Goal: Task Accomplishment & Management: Manage account settings

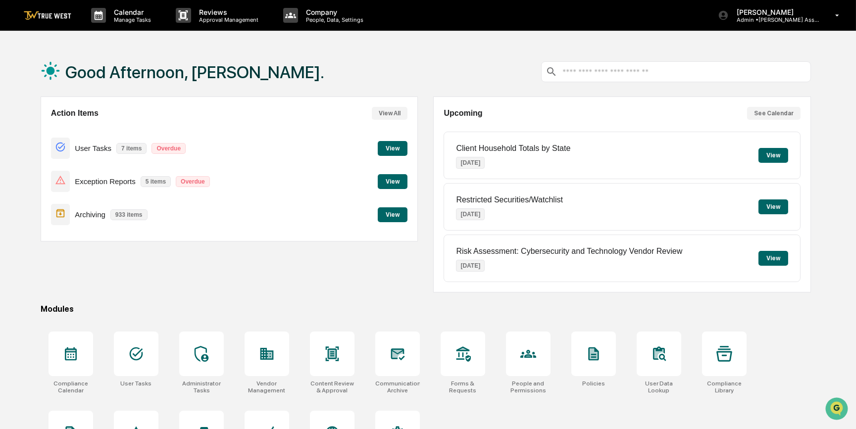
click at [395, 180] on button "View" at bounding box center [393, 181] width 30 height 15
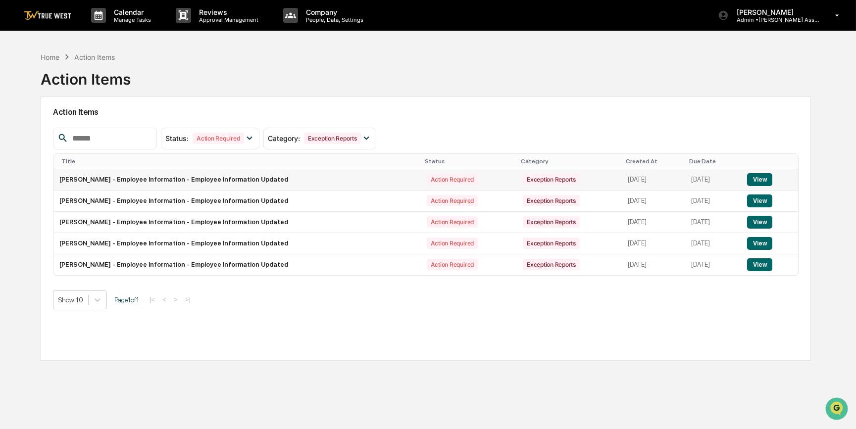
click at [761, 181] on button "View" at bounding box center [759, 179] width 25 height 13
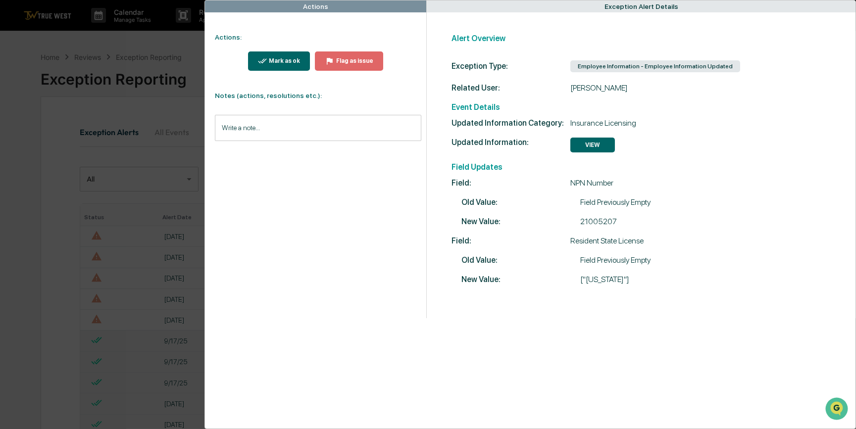
click at [274, 60] on div "Mark as ok" at bounding box center [283, 60] width 33 height 7
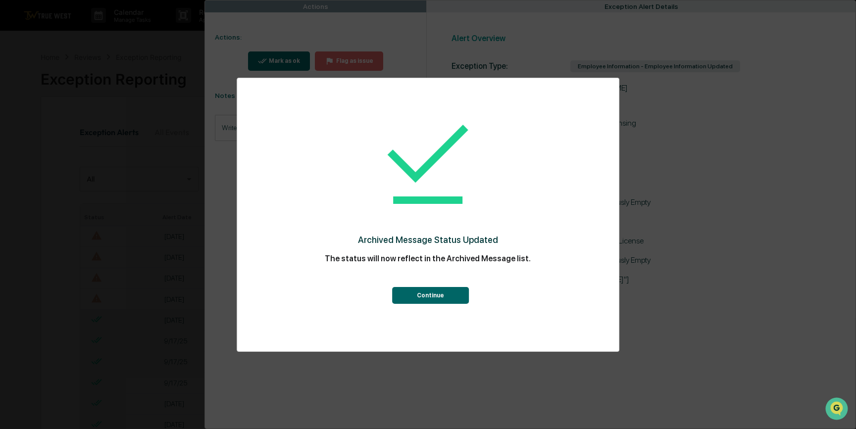
click at [418, 300] on button "Continue" at bounding box center [430, 295] width 77 height 17
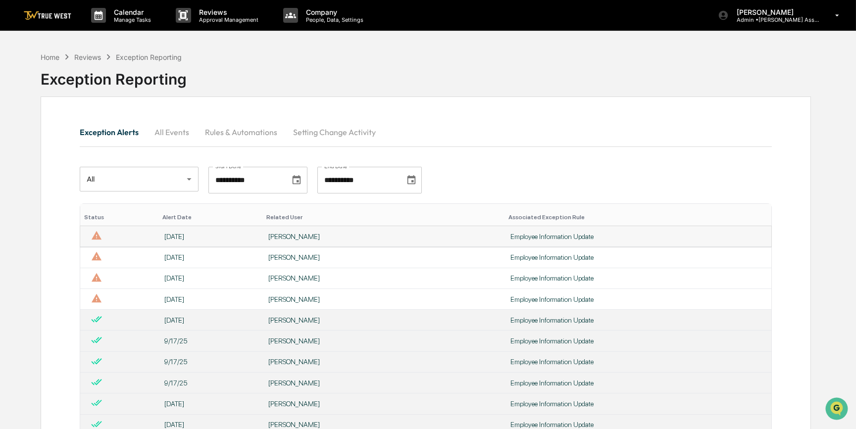
click at [529, 230] on td "Employee Information Update" at bounding box center [638, 236] width 267 height 21
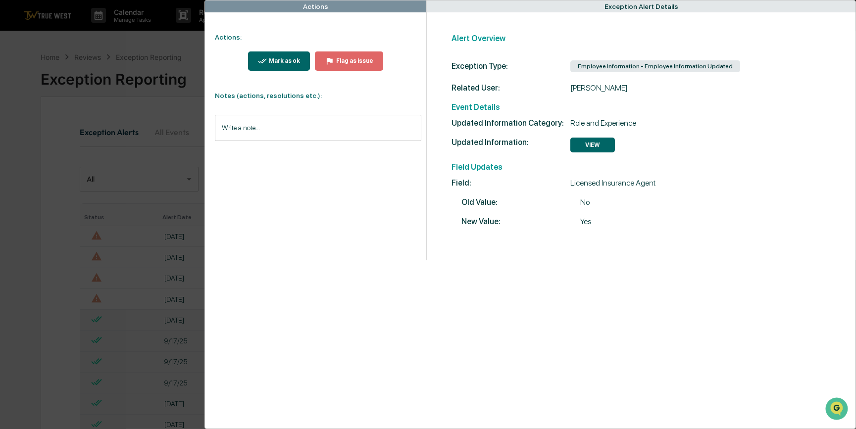
click at [267, 60] on icon "modal" at bounding box center [262, 60] width 9 height 9
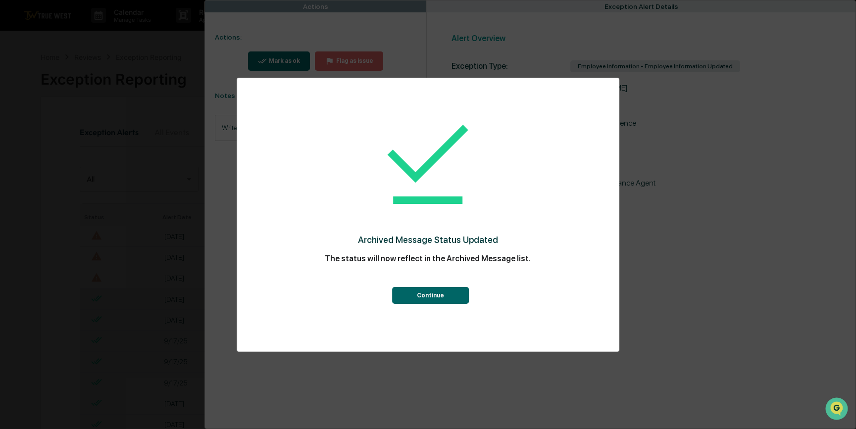
click at [430, 299] on button "Continue" at bounding box center [430, 295] width 77 height 17
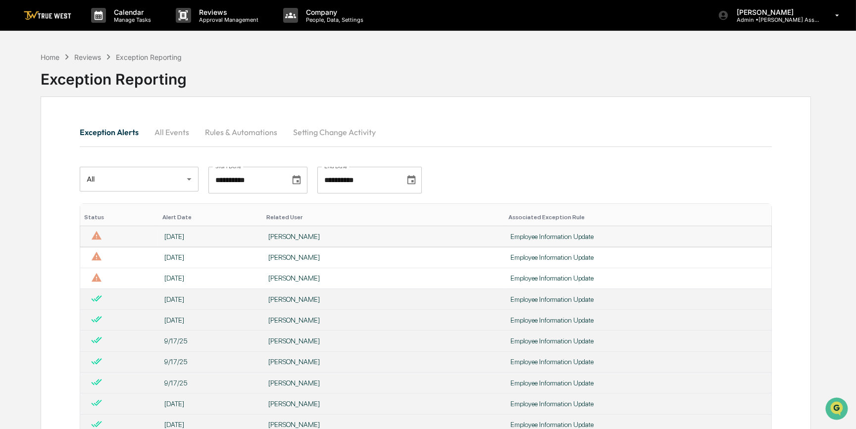
click at [521, 231] on td "Employee Information Update" at bounding box center [638, 236] width 267 height 21
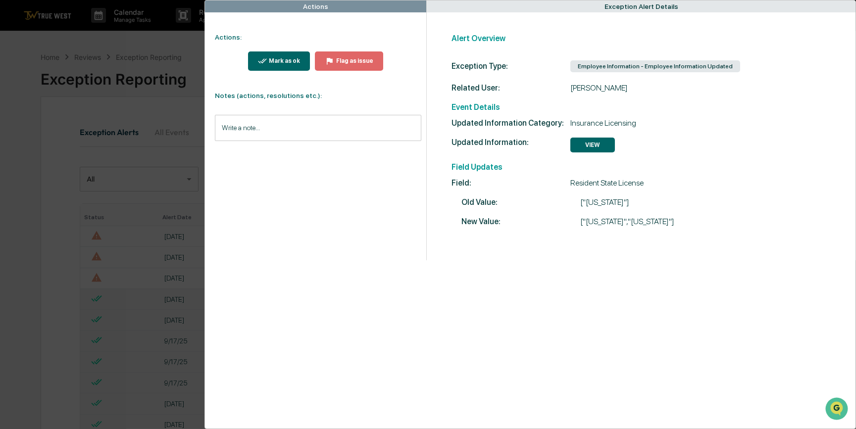
click at [291, 59] on div "Mark as ok" at bounding box center [283, 60] width 33 height 7
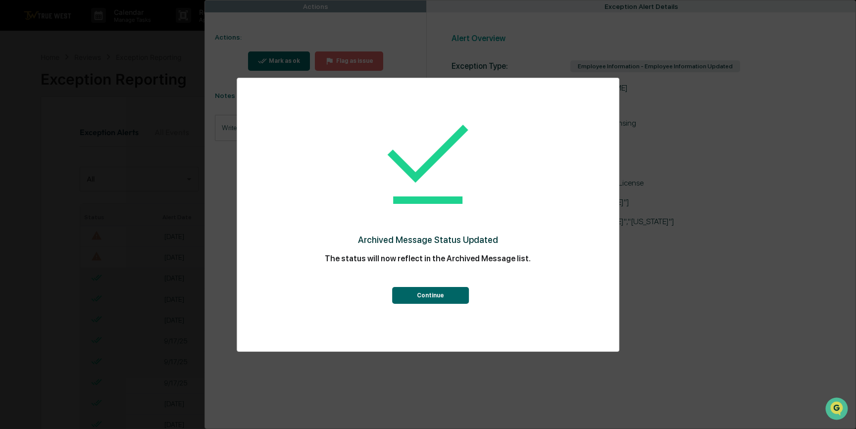
click at [427, 297] on button "Continue" at bounding box center [430, 295] width 77 height 17
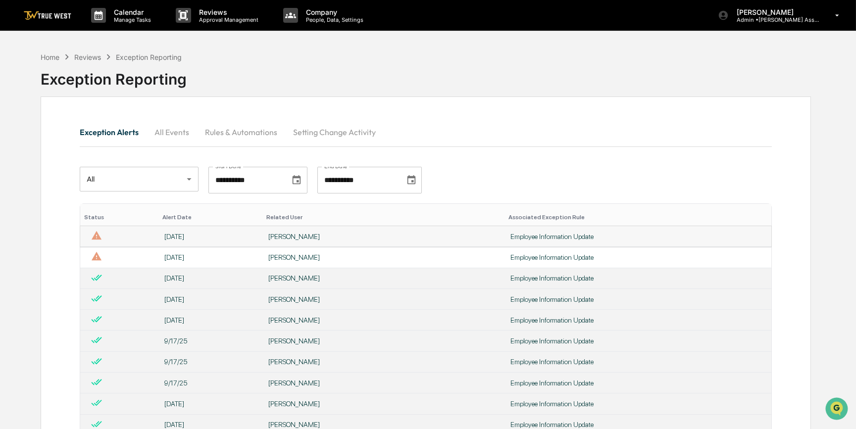
click at [561, 233] on div "Employee Information Update" at bounding box center [637, 237] width 255 height 8
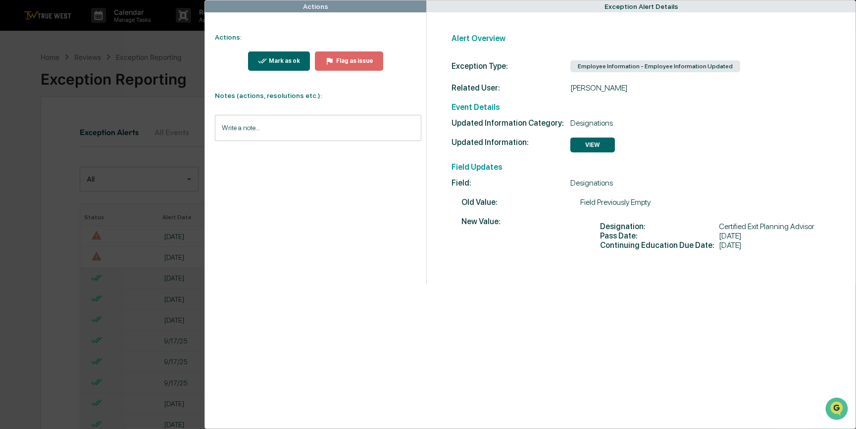
click at [157, 237] on div "Actions Actions: Mark as ok Flag as issue Notes (actions, resolutions etc.): Wr…" at bounding box center [428, 214] width 856 height 429
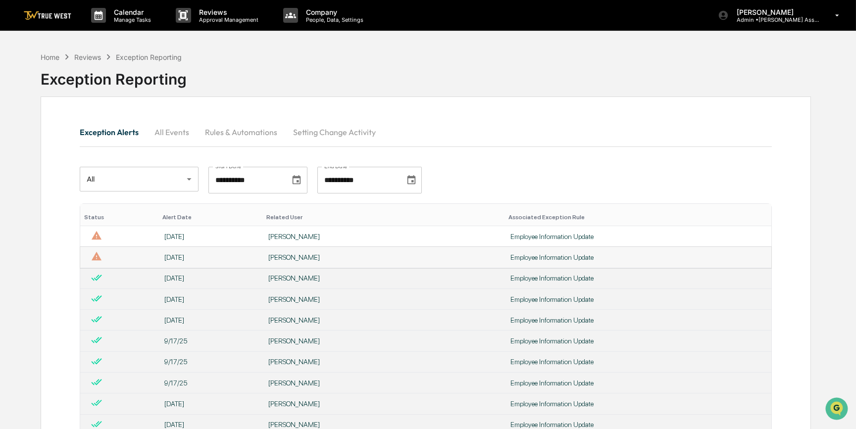
click at [549, 255] on div "Employee Information Update" at bounding box center [637, 257] width 255 height 8
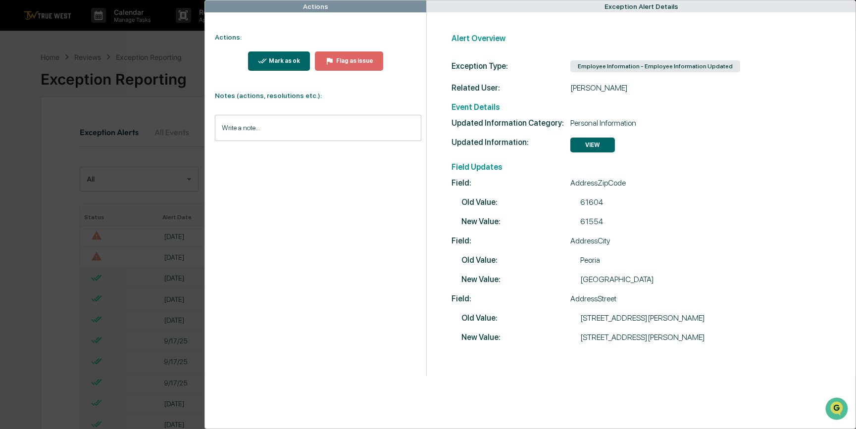
click at [180, 237] on div "Actions Actions: Mark as ok Flag as issue Notes (actions, resolutions etc.): Wr…" at bounding box center [428, 214] width 856 height 429
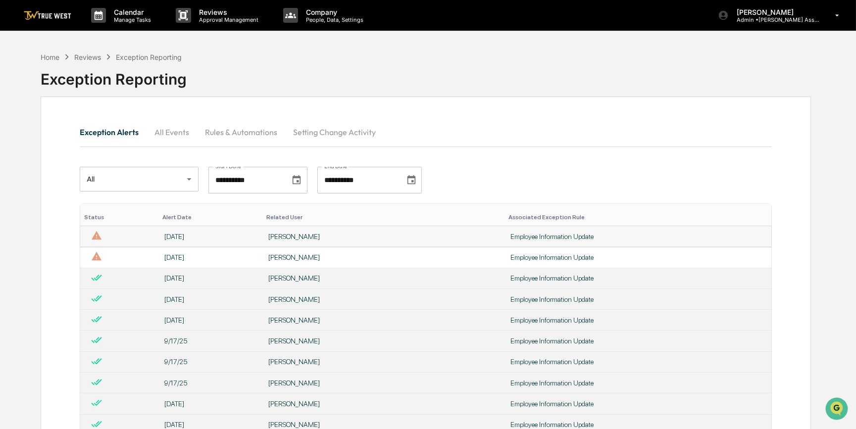
click at [303, 235] on div "[PERSON_NAME]" at bounding box center [383, 237] width 230 height 8
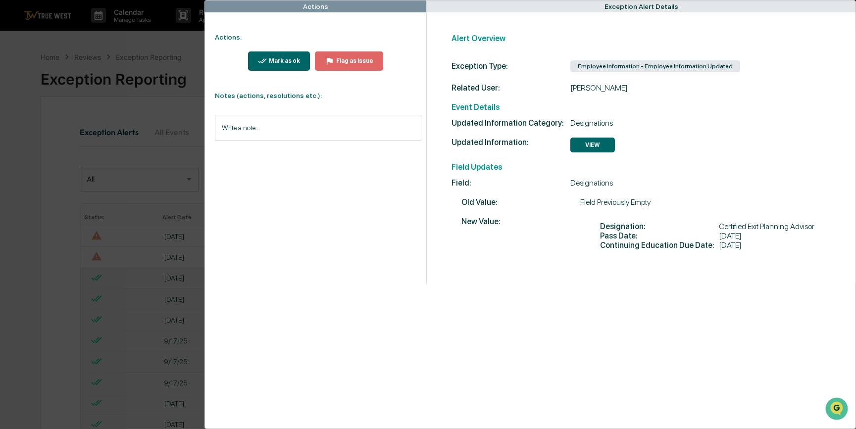
click at [292, 64] on div "Mark as ok" at bounding box center [283, 60] width 33 height 7
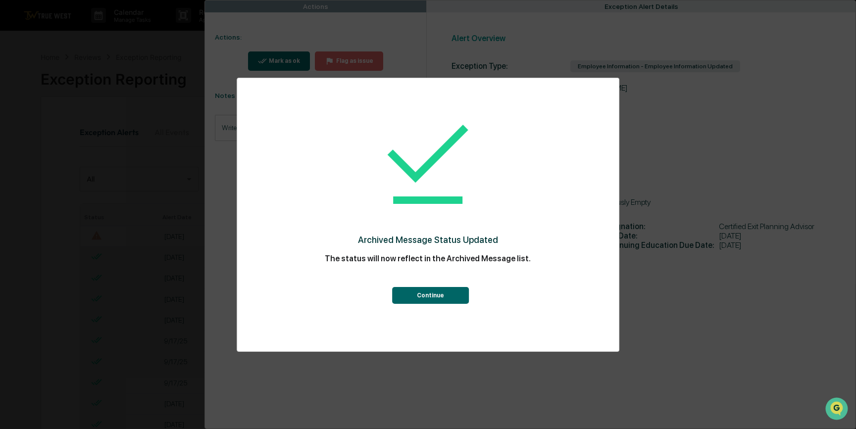
click at [435, 298] on button "Continue" at bounding box center [430, 295] width 77 height 17
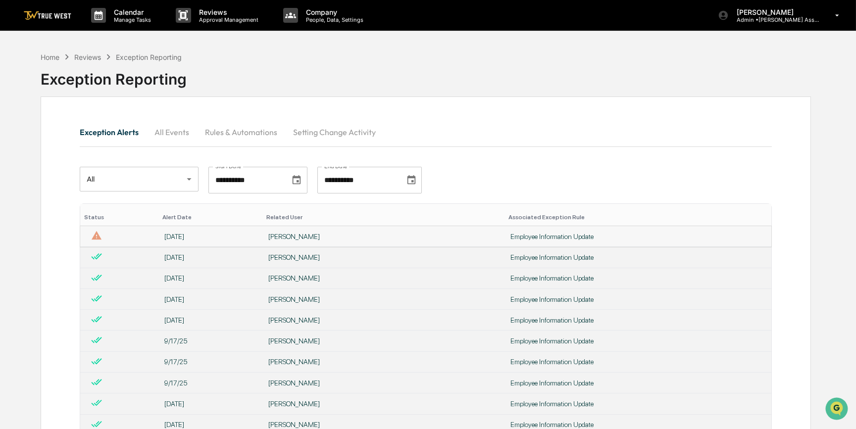
click at [306, 236] on div "[PERSON_NAME]" at bounding box center [383, 237] width 230 height 8
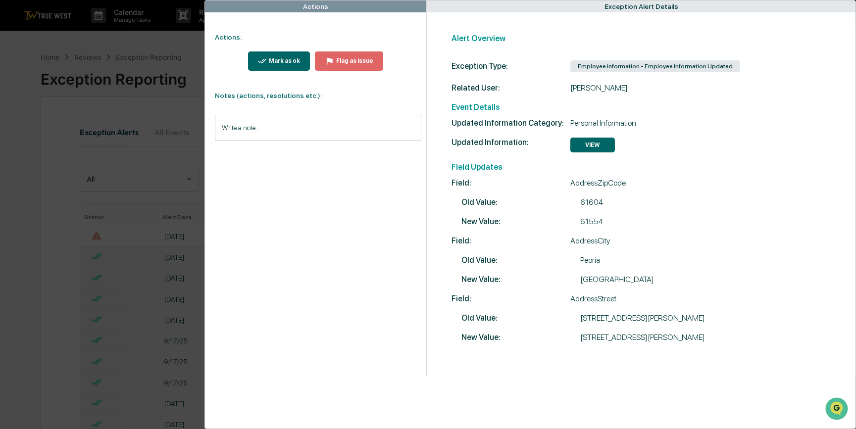
click at [54, 249] on div "Actions Actions: Mark as ok Flag as issue Notes (actions, resolutions etc.): Wr…" at bounding box center [428, 214] width 856 height 429
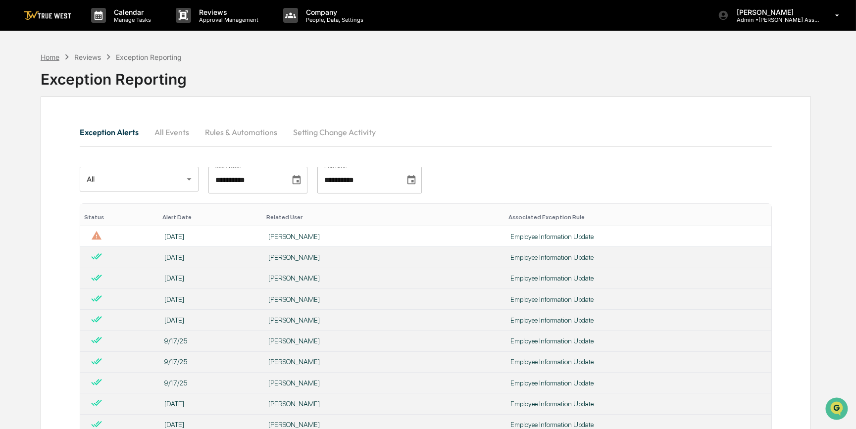
click at [47, 55] on div "Home" at bounding box center [50, 57] width 19 height 8
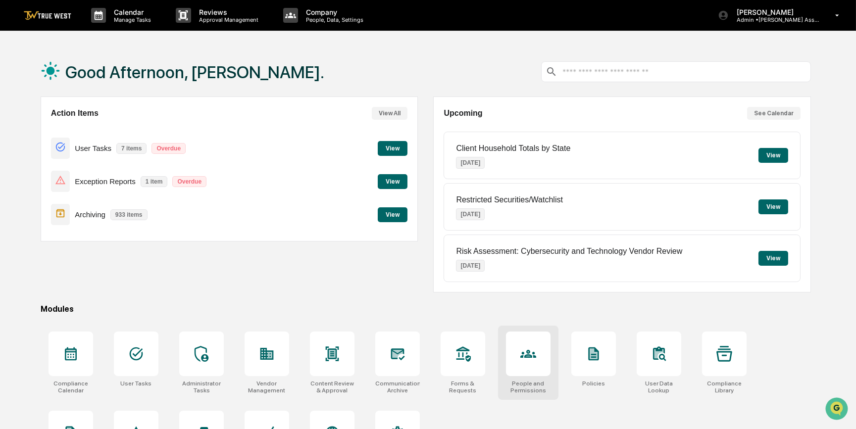
click at [516, 365] on div at bounding box center [528, 354] width 45 height 45
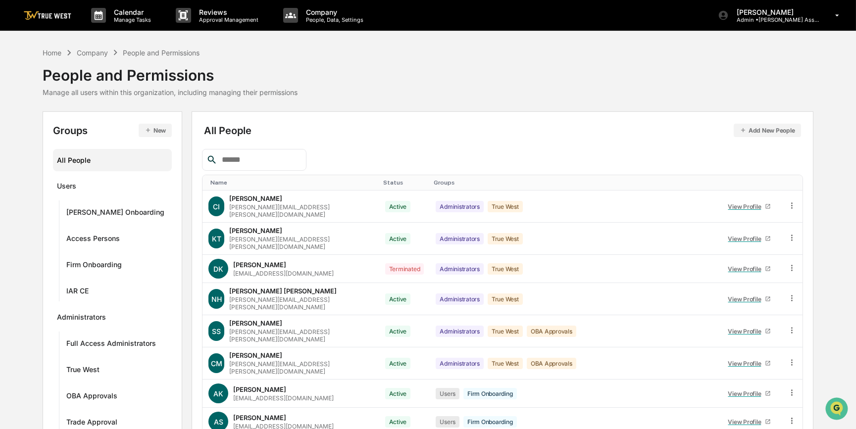
click at [277, 159] on input "text" at bounding box center [260, 159] width 84 height 13
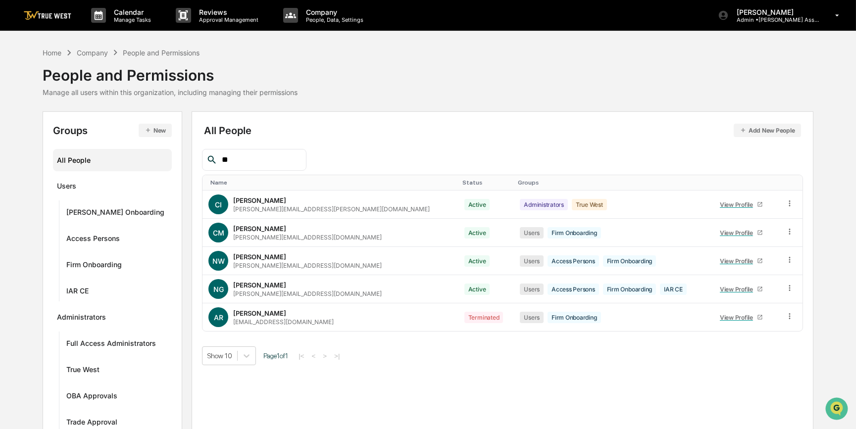
type input "*"
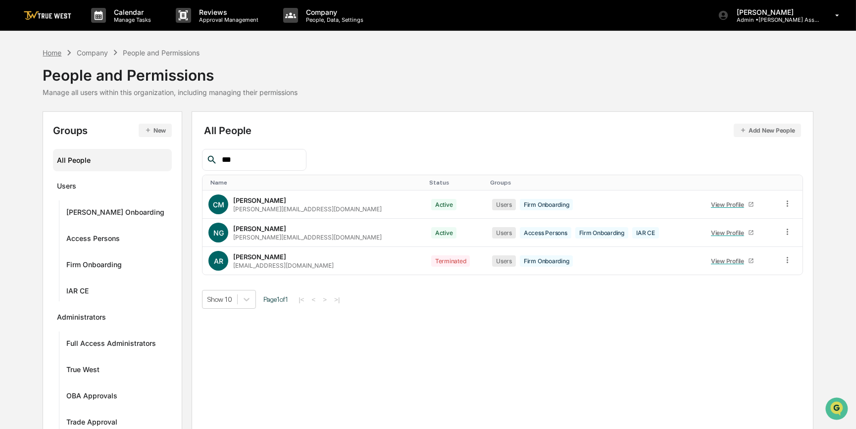
type input "***"
click at [48, 50] on div "Home" at bounding box center [52, 53] width 19 height 8
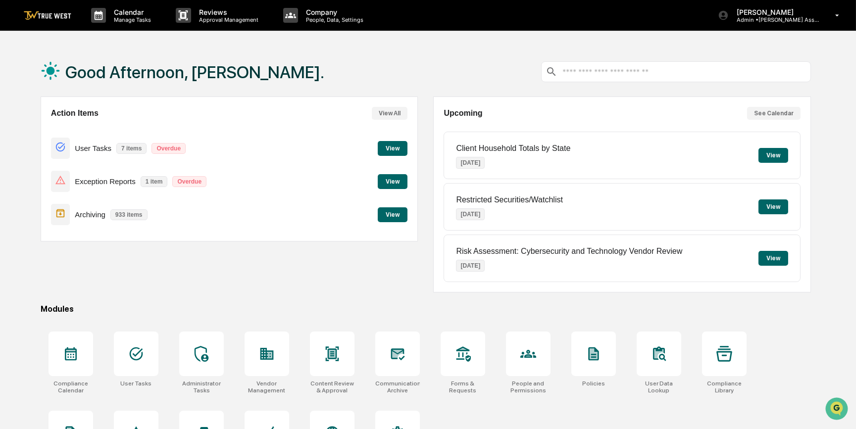
click at [398, 179] on button "View" at bounding box center [393, 181] width 30 height 15
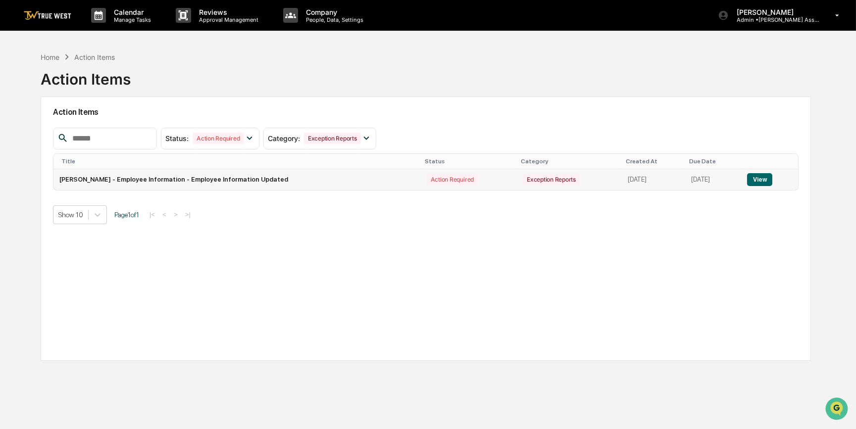
click at [772, 178] on button "View" at bounding box center [759, 179] width 25 height 13
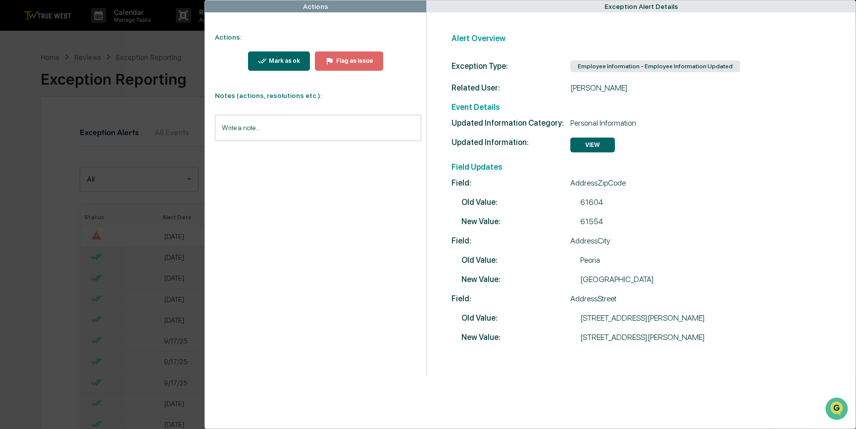
click at [280, 61] on div "Mark as ok" at bounding box center [283, 60] width 33 height 7
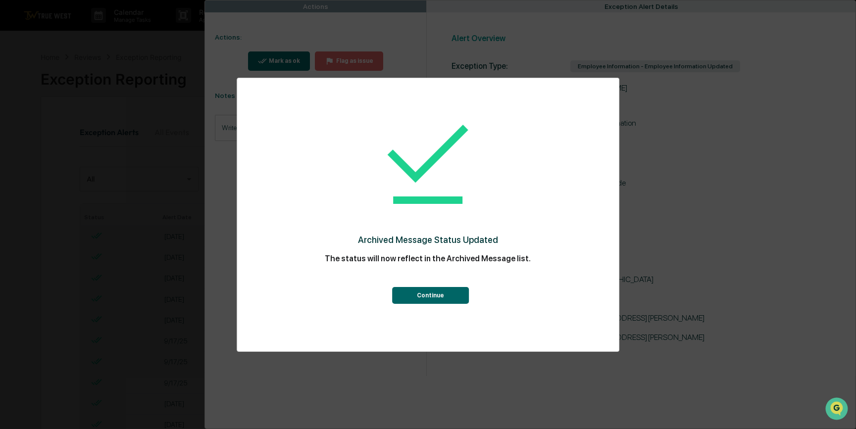
click at [431, 295] on button "Continue" at bounding box center [430, 295] width 77 height 17
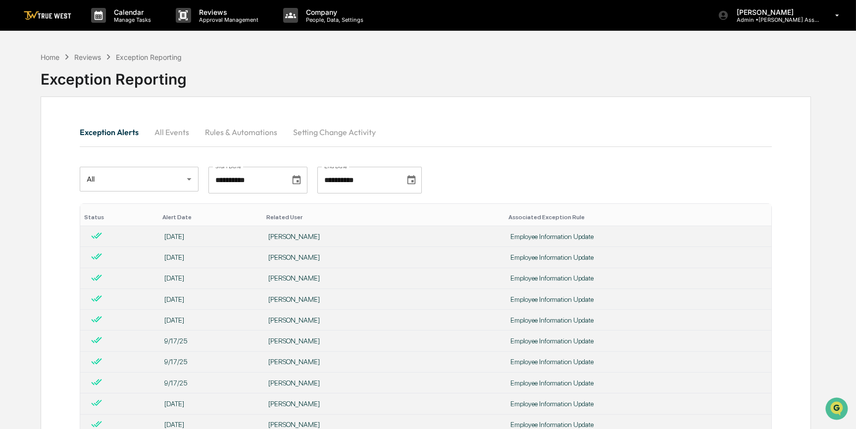
drag, startPoint x: 620, startPoint y: 106, endPoint x: 620, endPoint y: 120, distance: 13.4
